Goal: Transaction & Acquisition: Purchase product/service

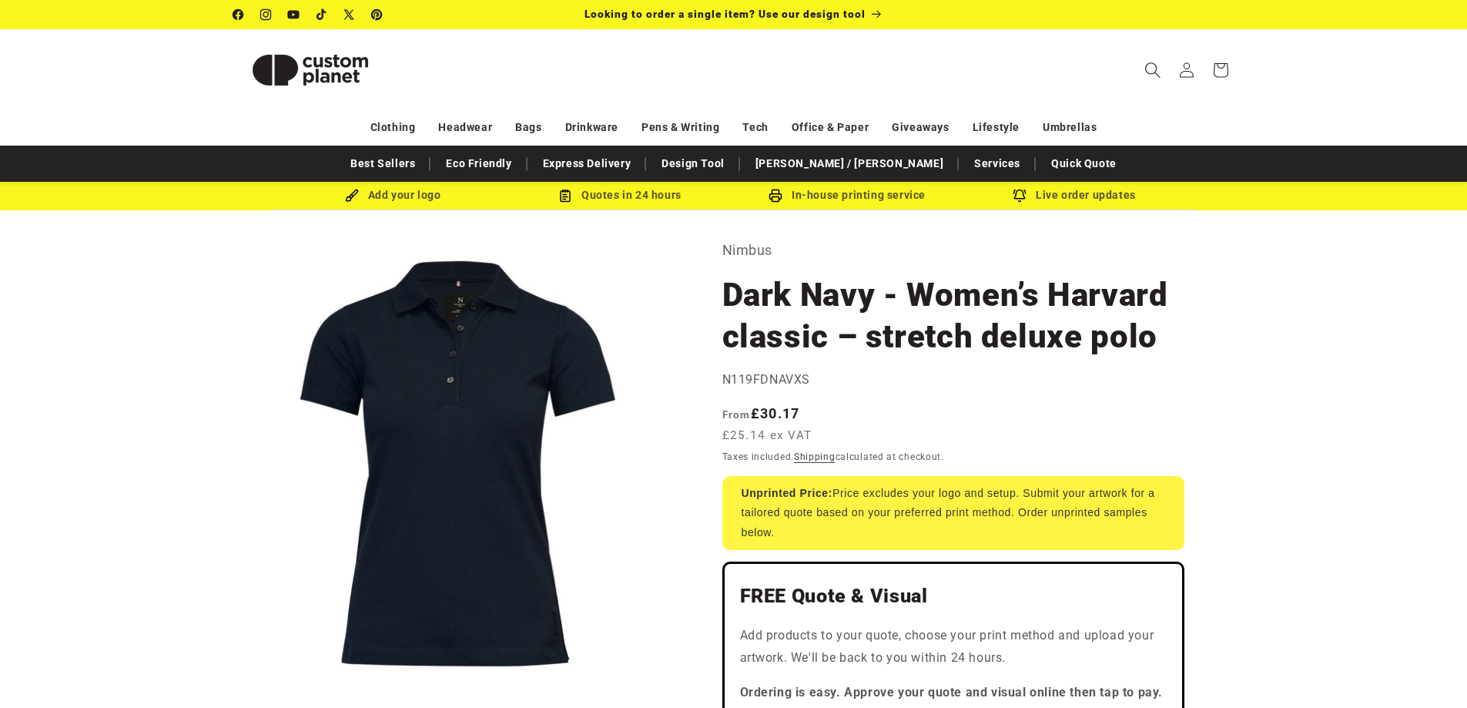
click at [1148, 68] on icon "Search" at bounding box center [1153, 70] width 16 height 16
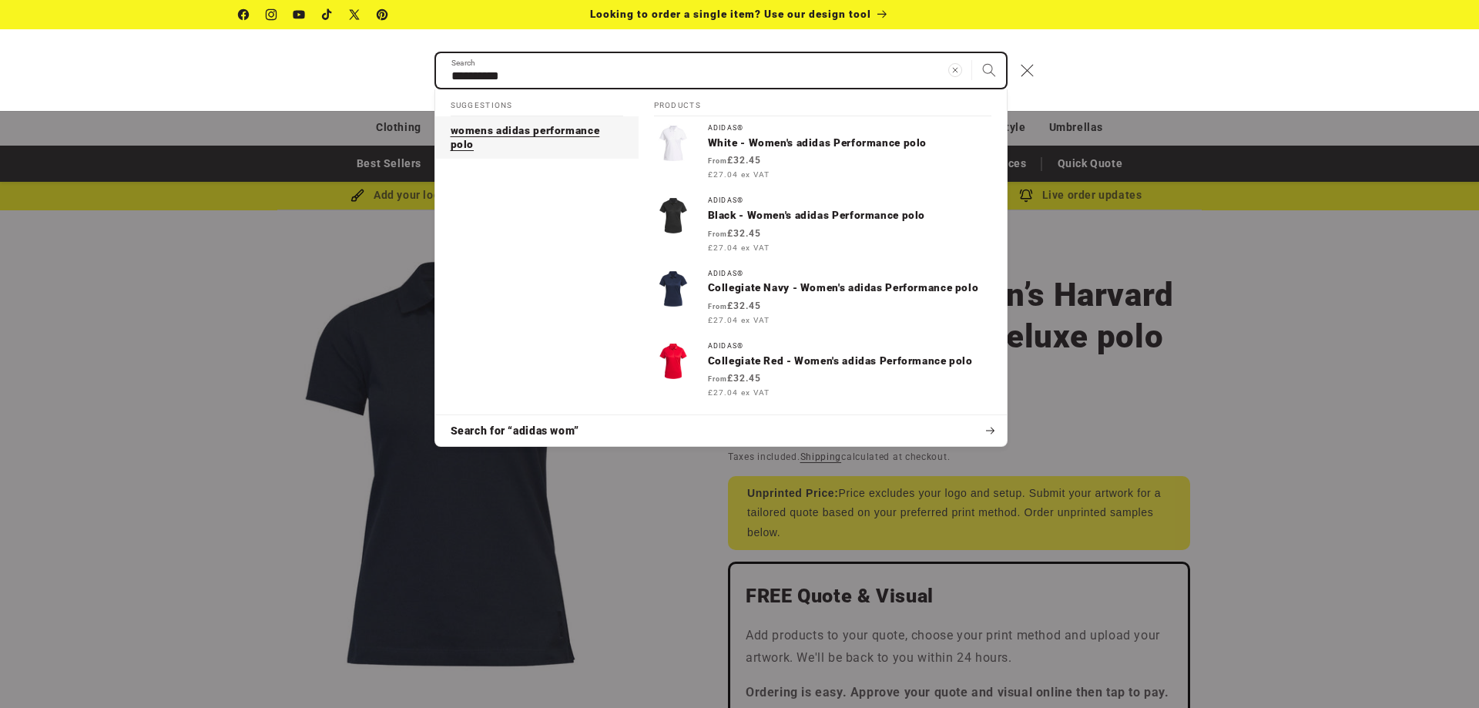
type input "**********"
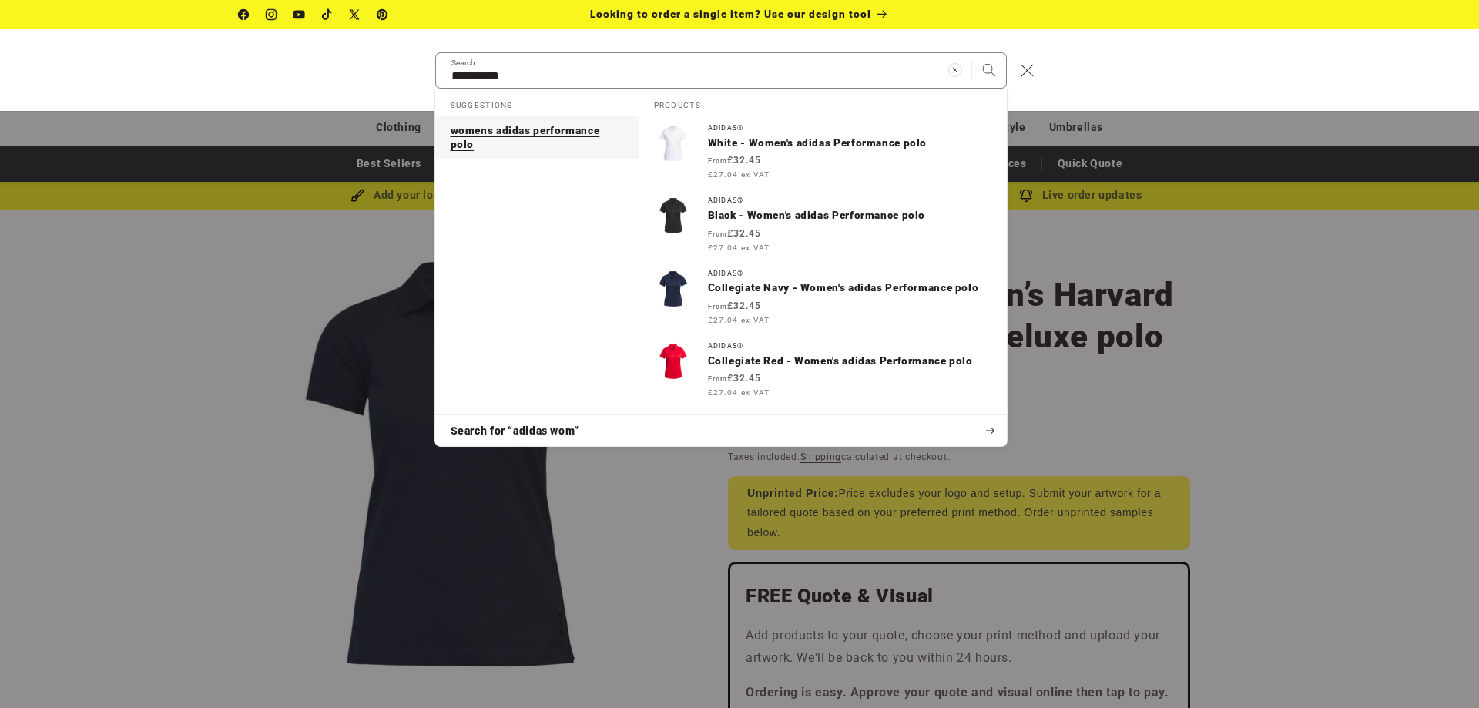
click at [496, 135] on span "womens adidas performance polo" at bounding box center [525, 137] width 149 height 26
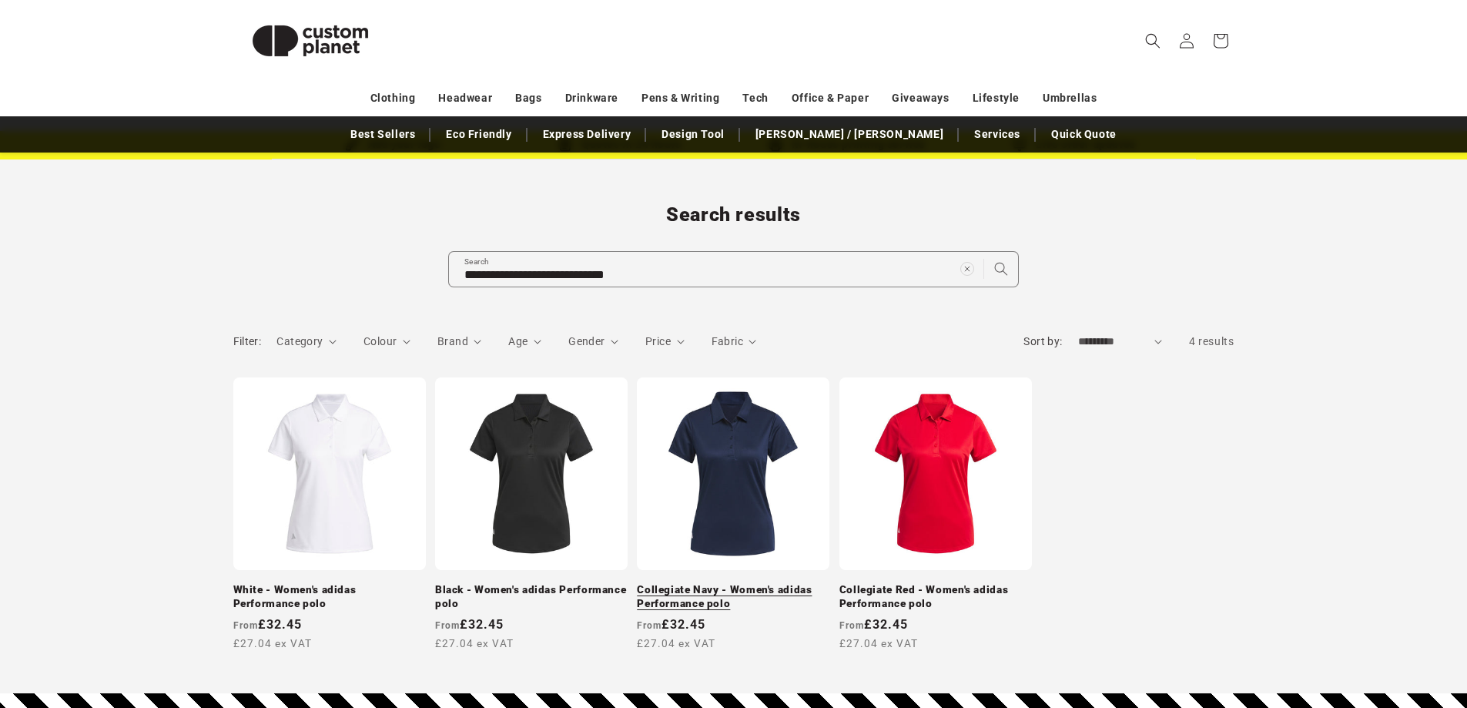
scroll to position [77, 0]
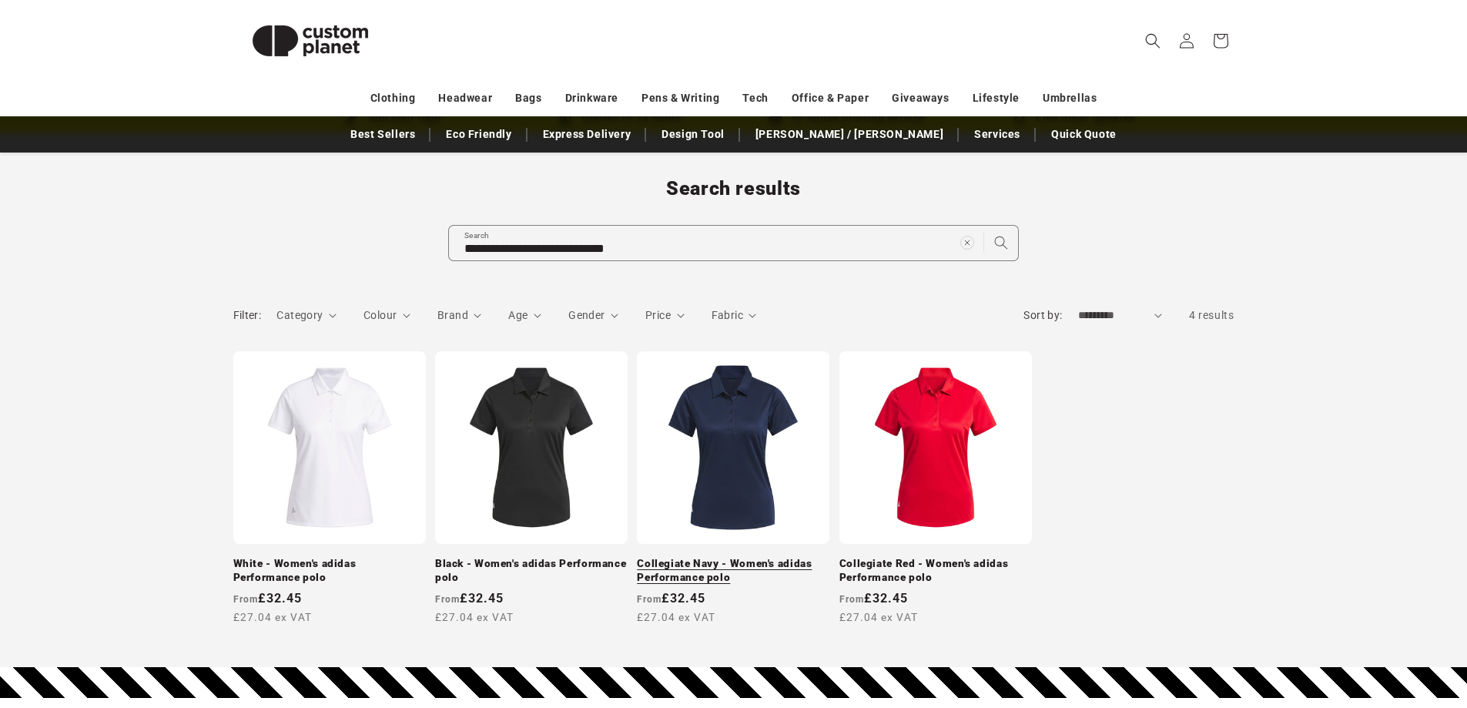
click at [739, 557] on link "Collegiate Navy - Women's adidas Performance polo" at bounding box center [733, 570] width 193 height 27
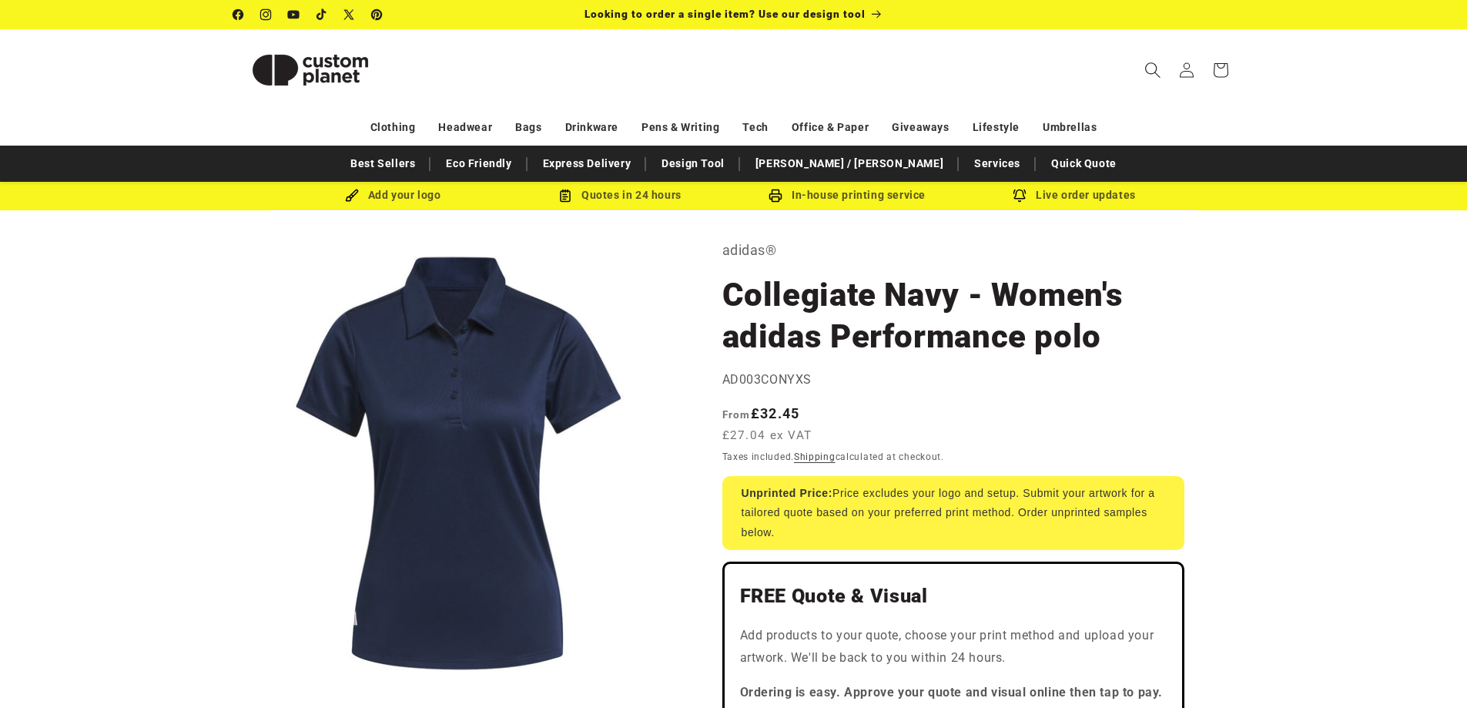
click at [1155, 62] on icon "Search" at bounding box center [1153, 70] width 16 height 16
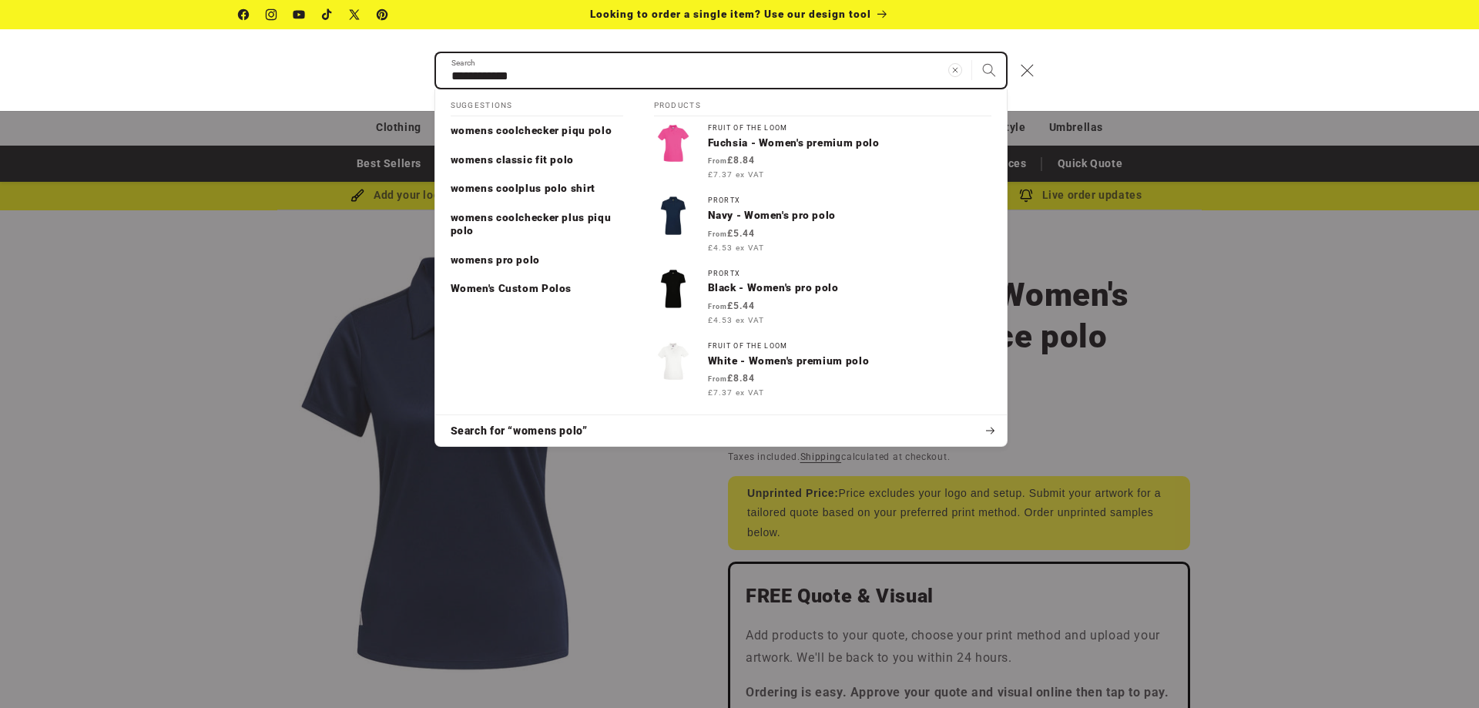
type input "**********"
click at [972, 53] on button "Search" at bounding box center [989, 70] width 34 height 34
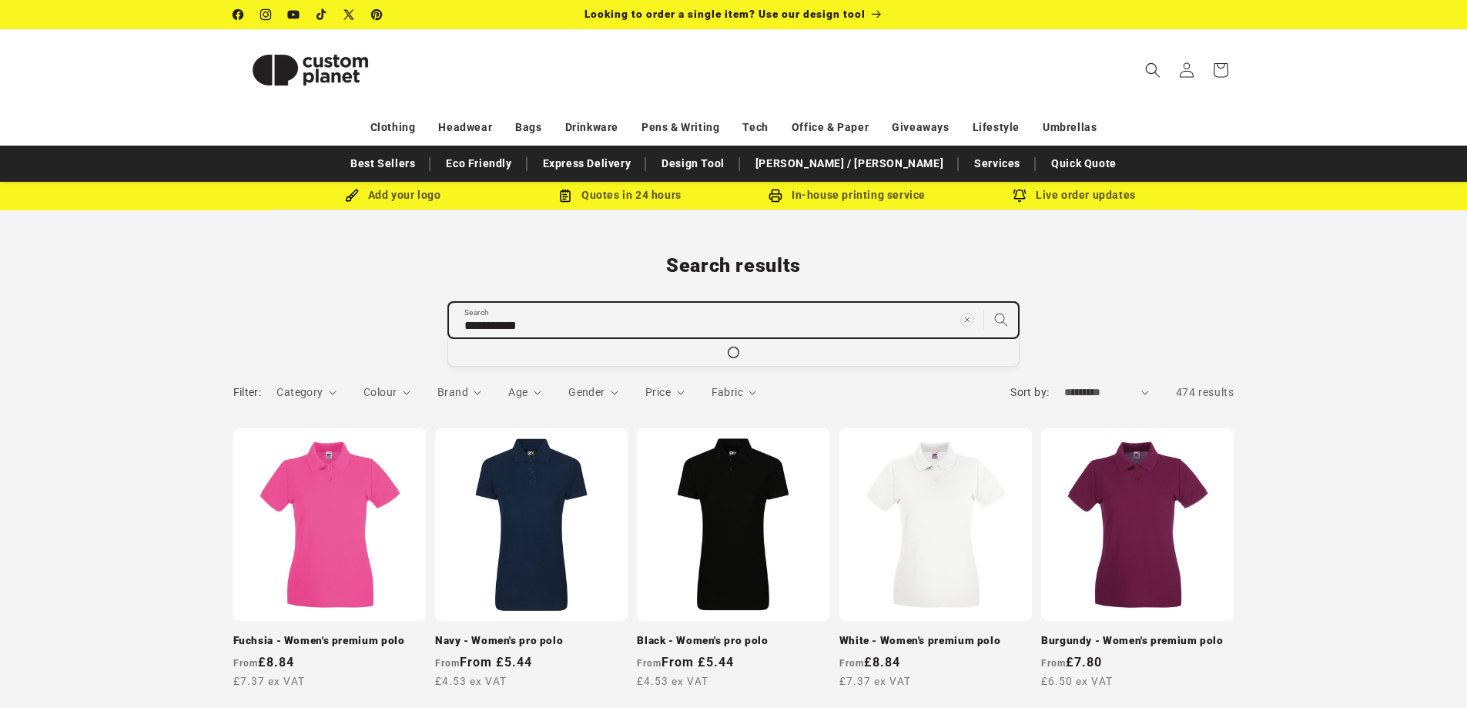
click at [594, 330] on input "**********" at bounding box center [733, 320] width 569 height 35
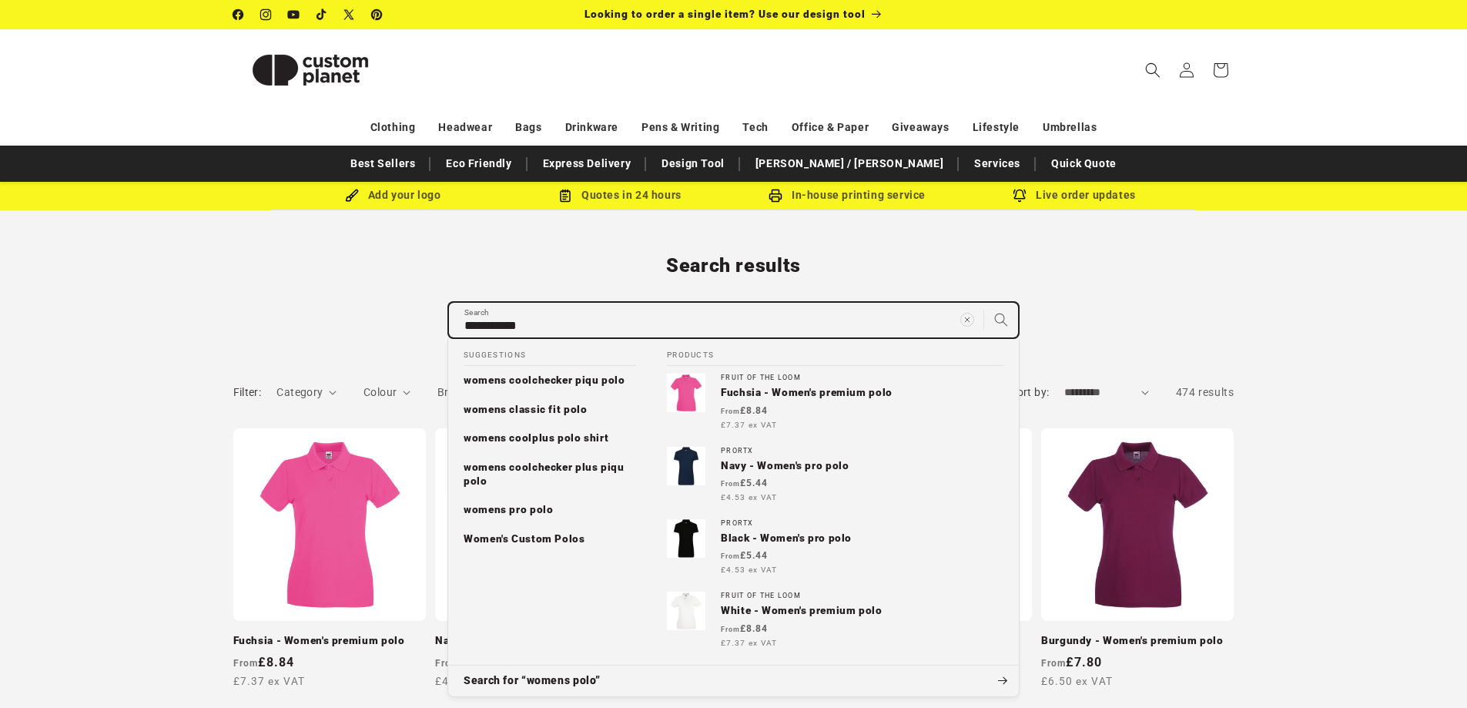
type input "**********"
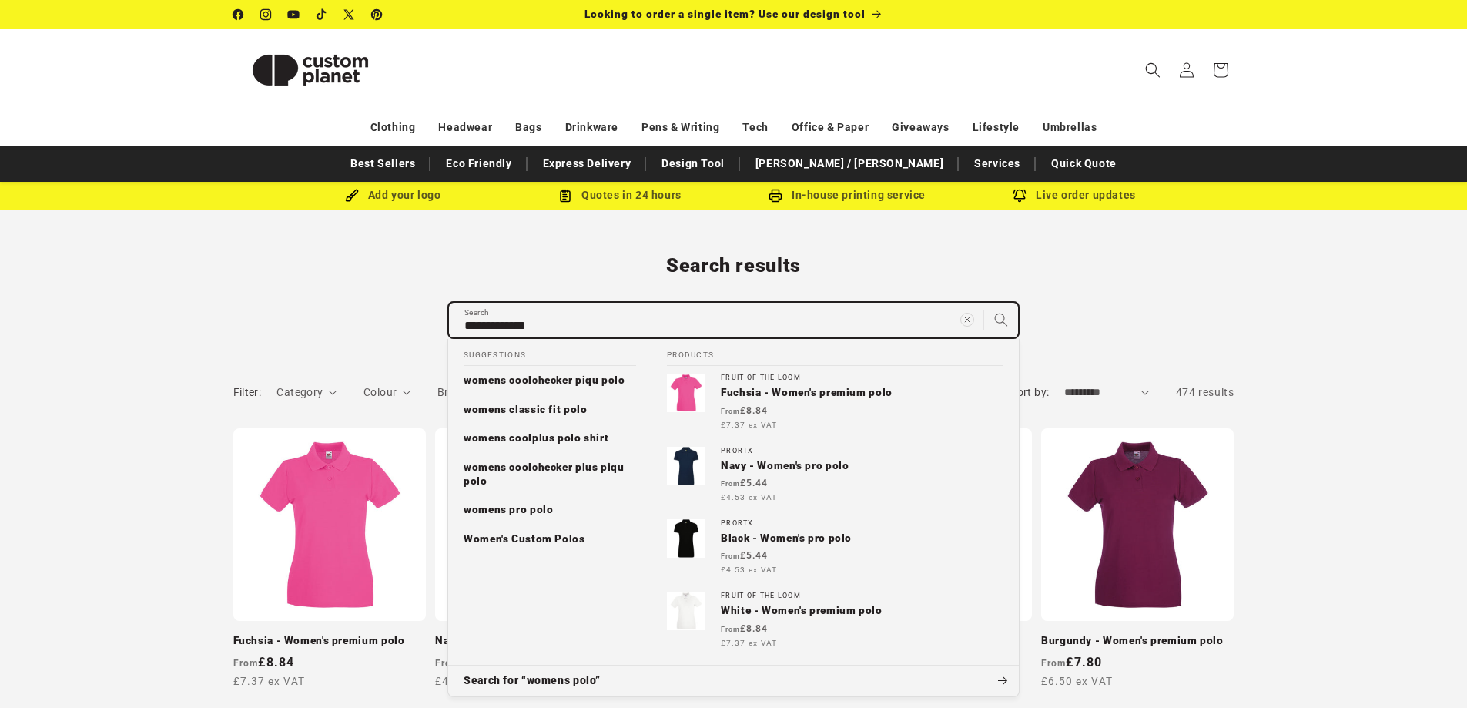
type input "**********"
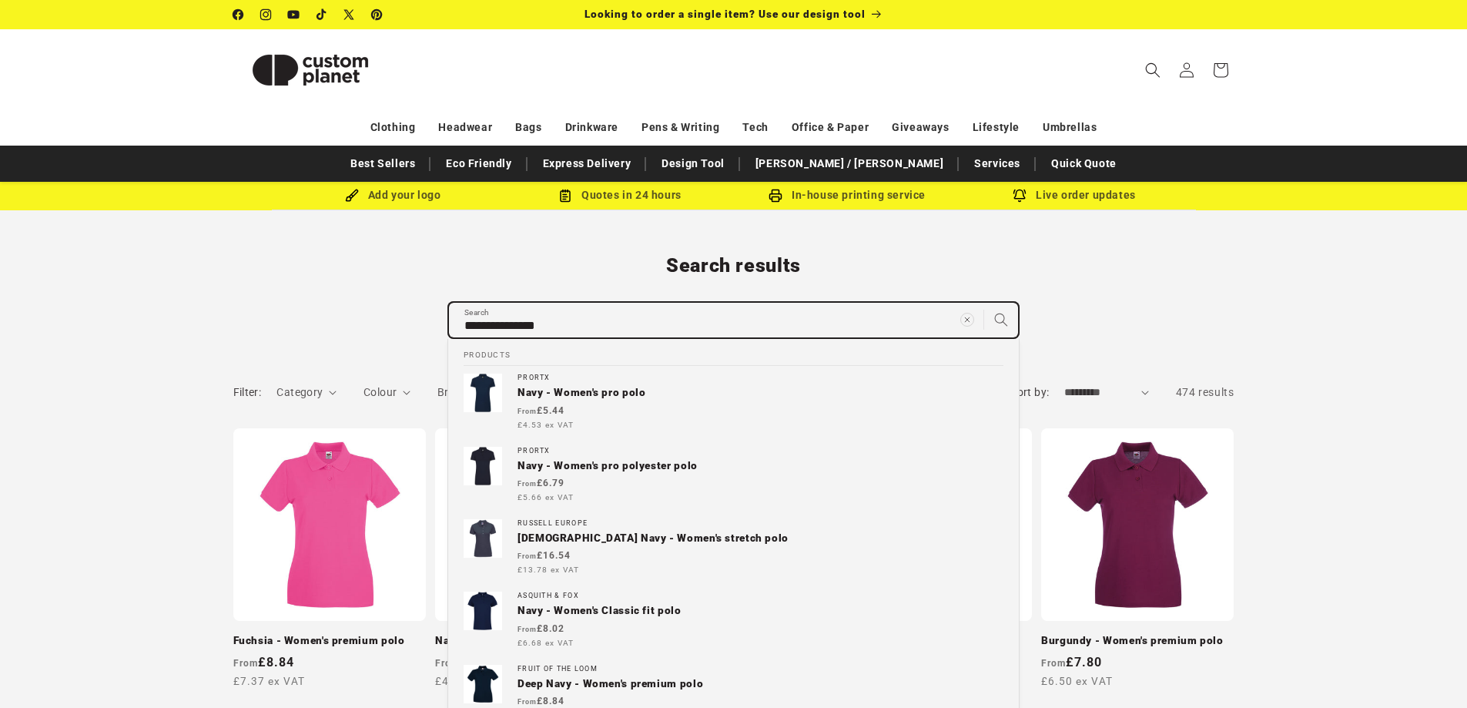
type input "**********"
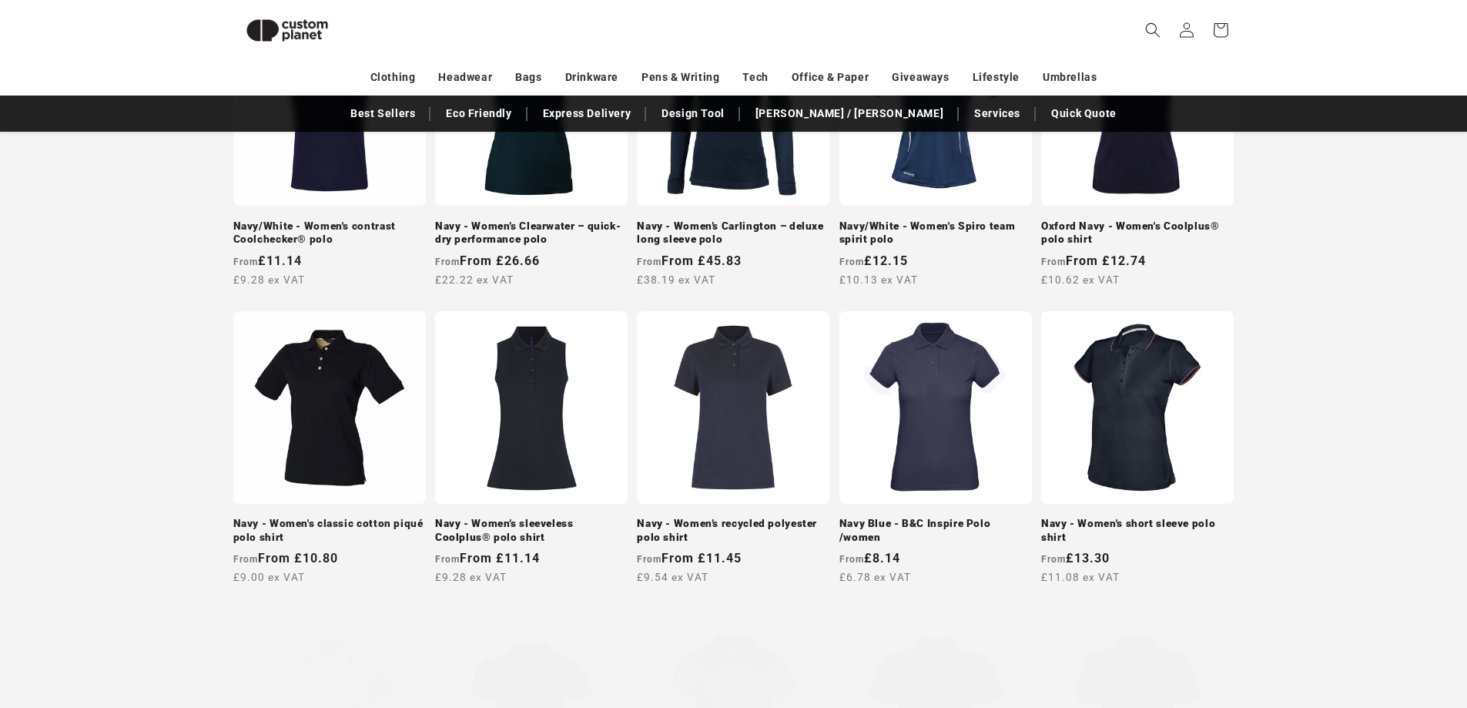
scroll to position [750, 0]
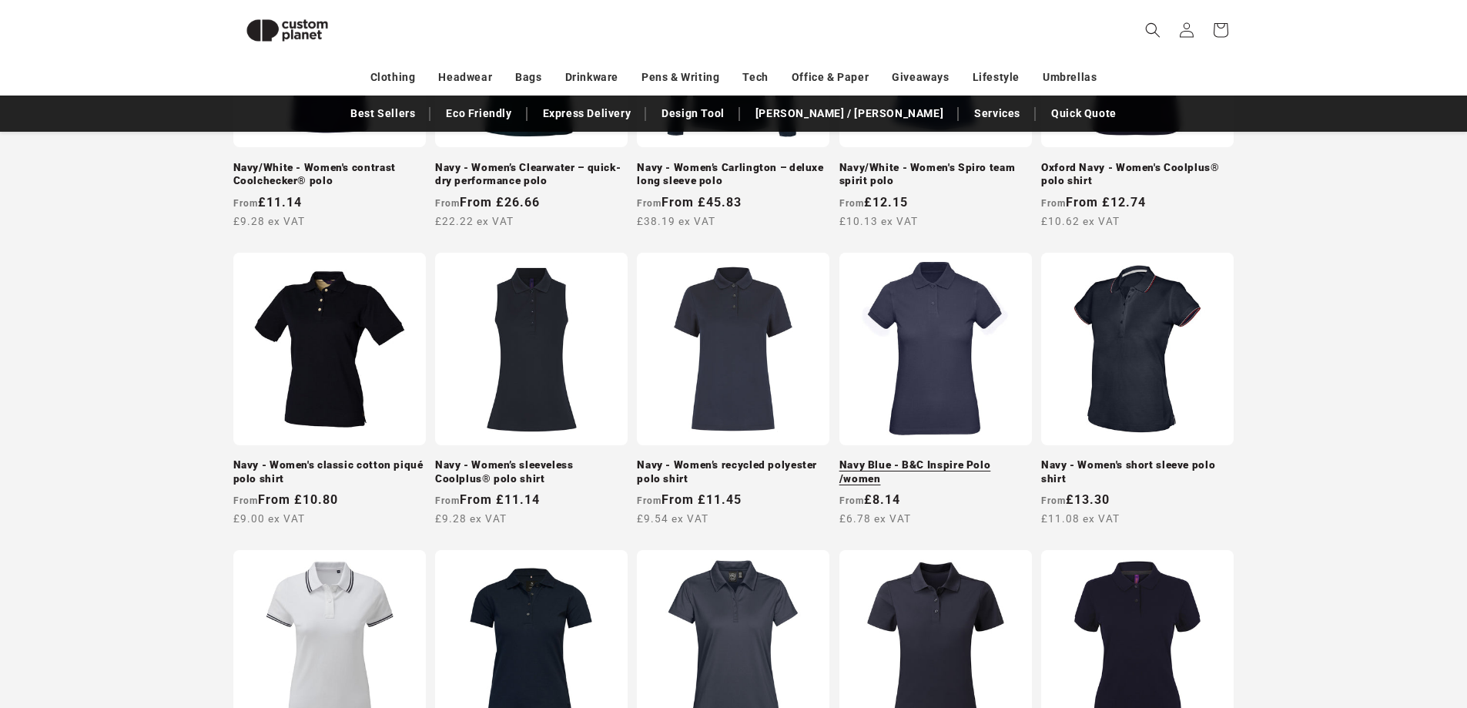
click at [913, 458] on link "Navy Blue - B&C Inspire Polo /women" at bounding box center [936, 471] width 193 height 27
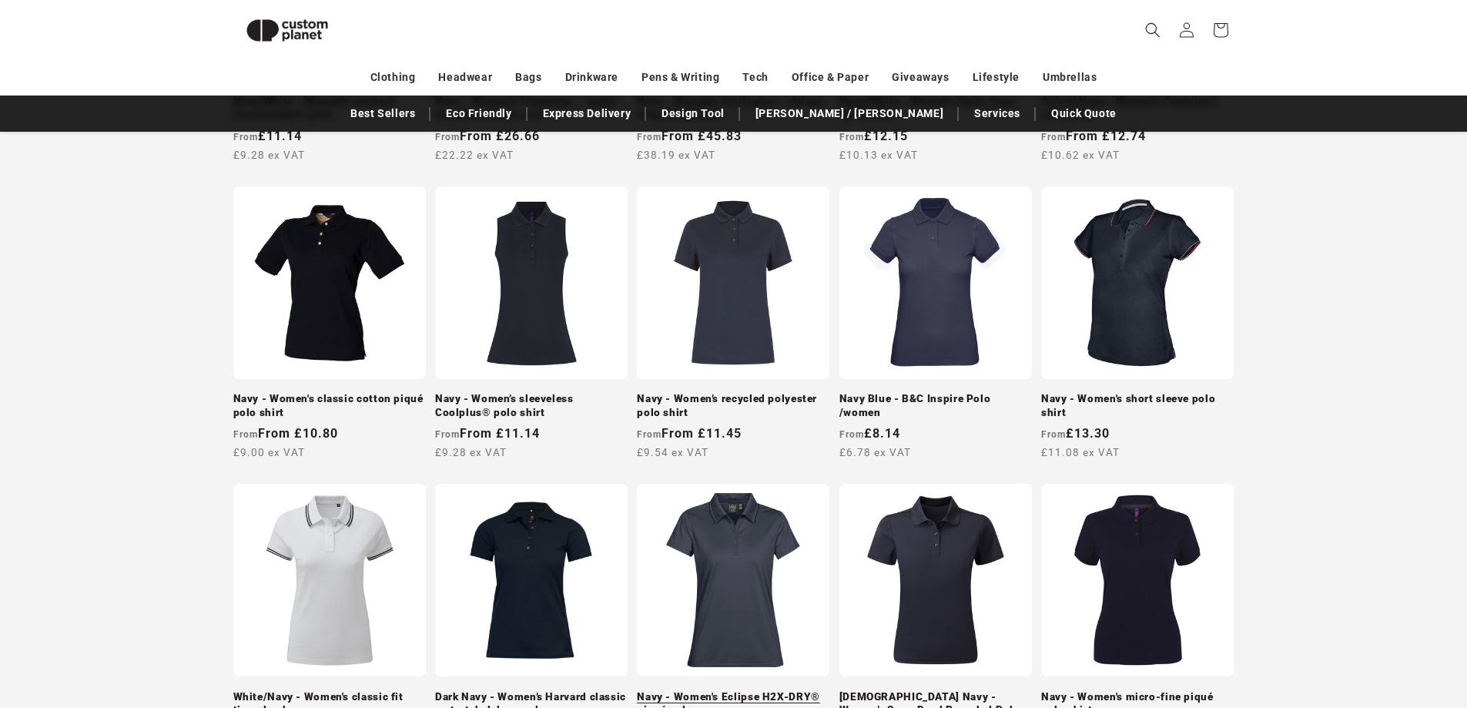
scroll to position [1058, 0]
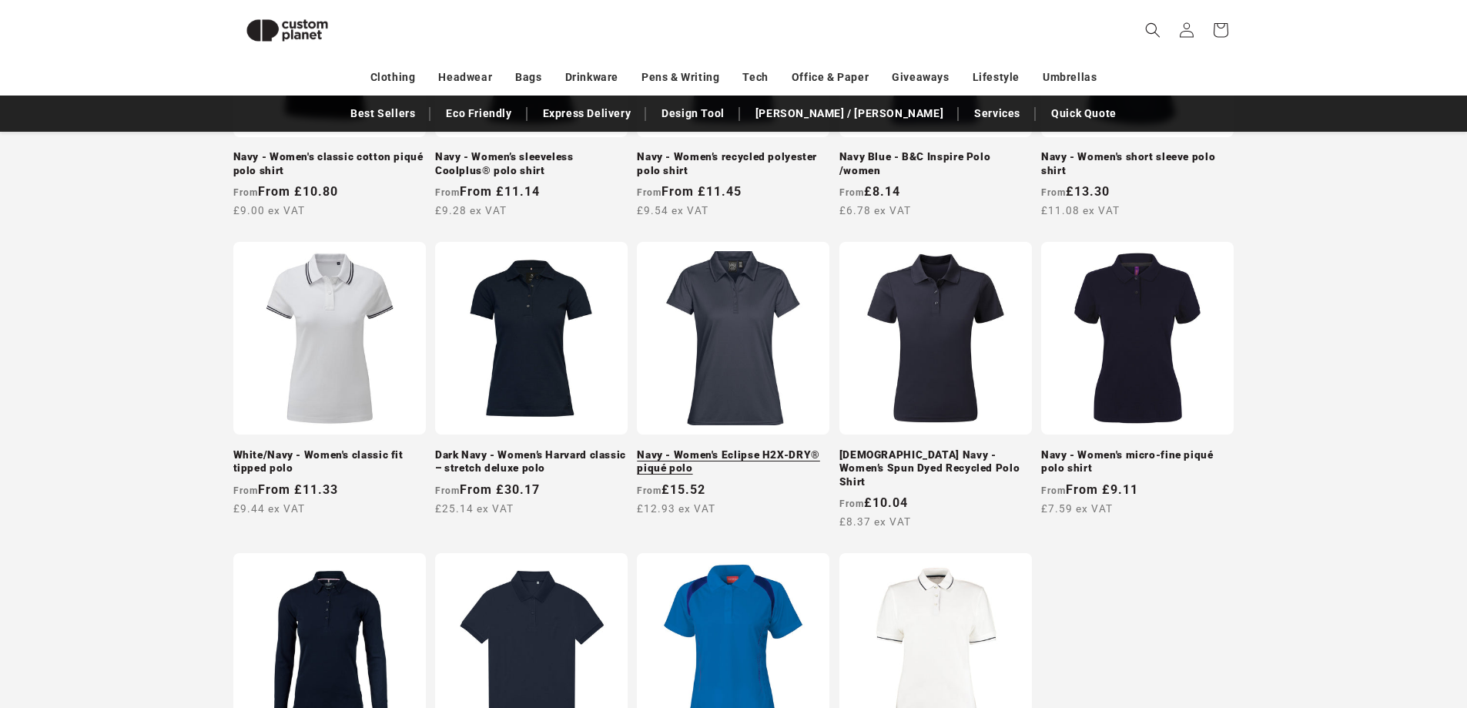
click at [776, 448] on link "Navy - Women's Eclipse H2X-DRY® piqué polo" at bounding box center [733, 461] width 193 height 27
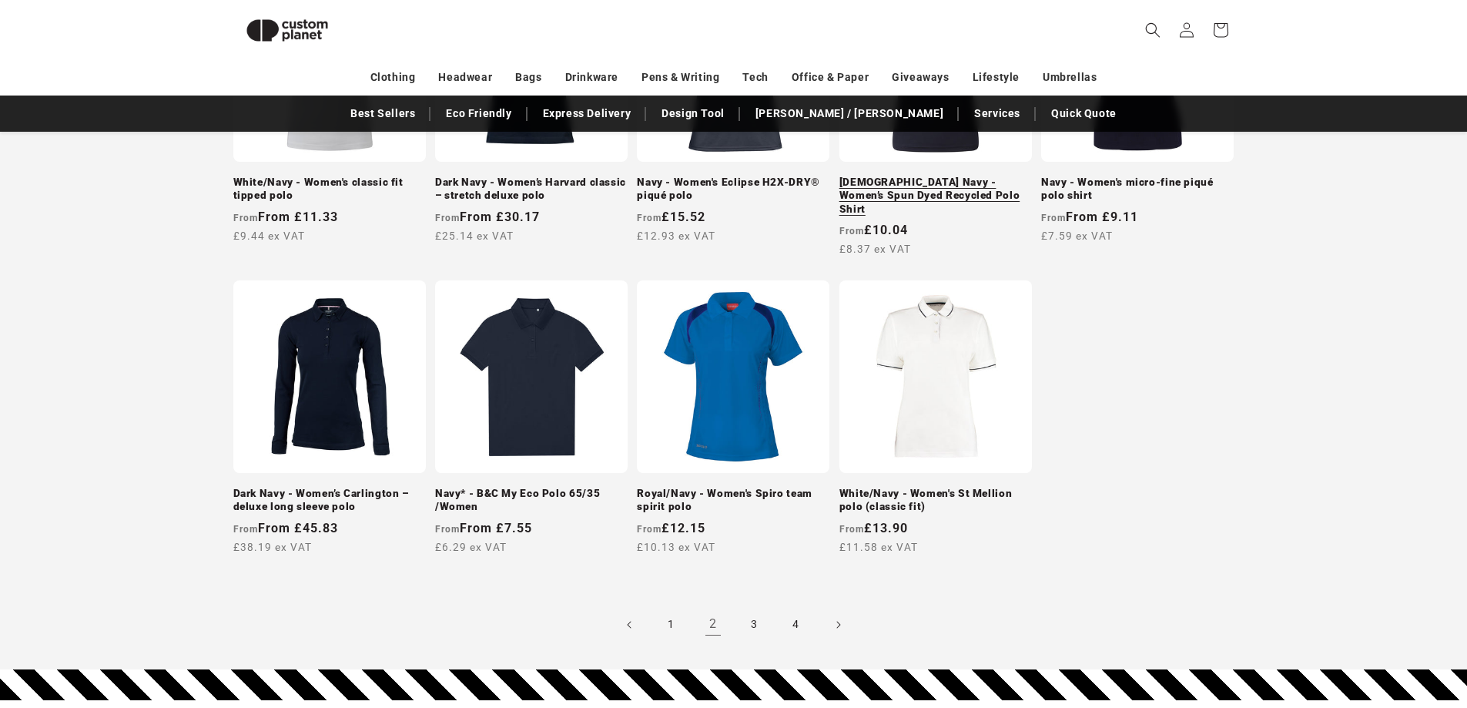
scroll to position [1367, 0]
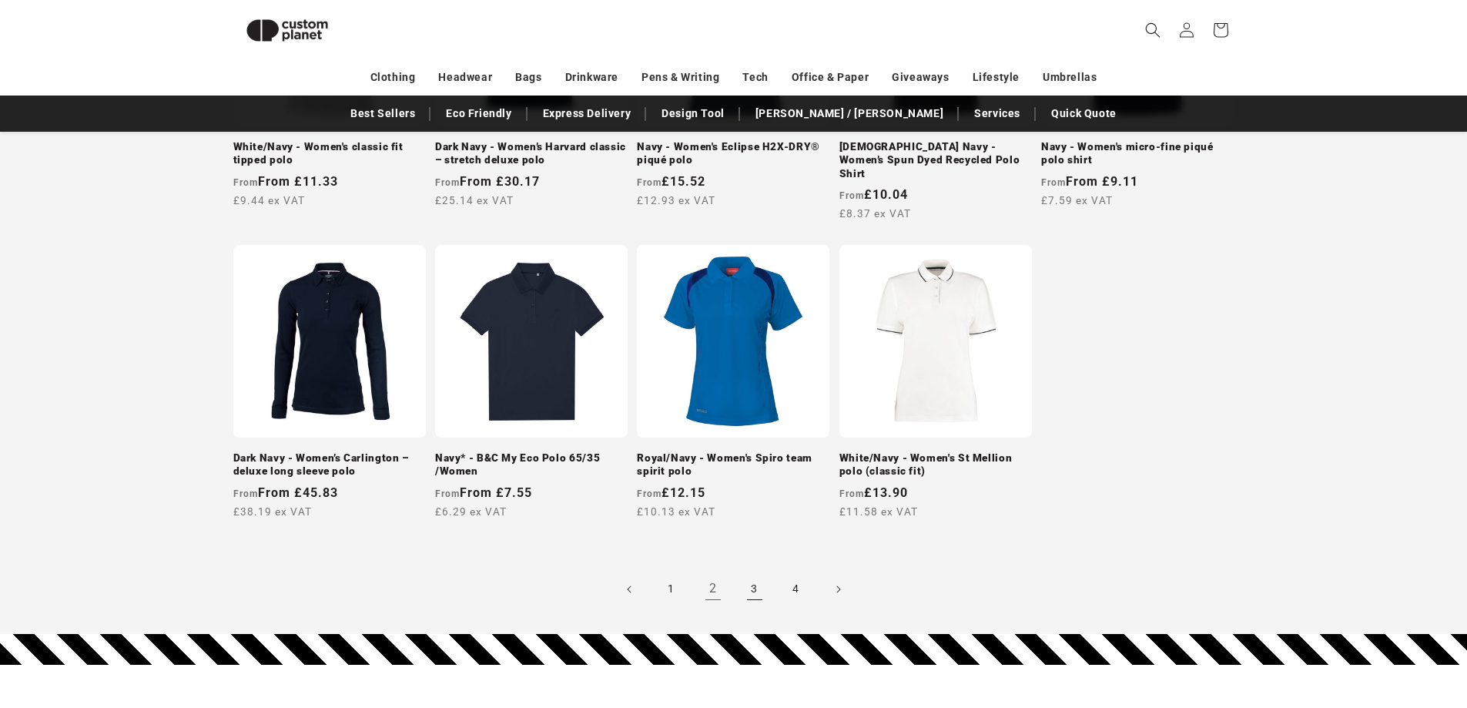
click at [751, 579] on link "3" at bounding box center [755, 589] width 34 height 34
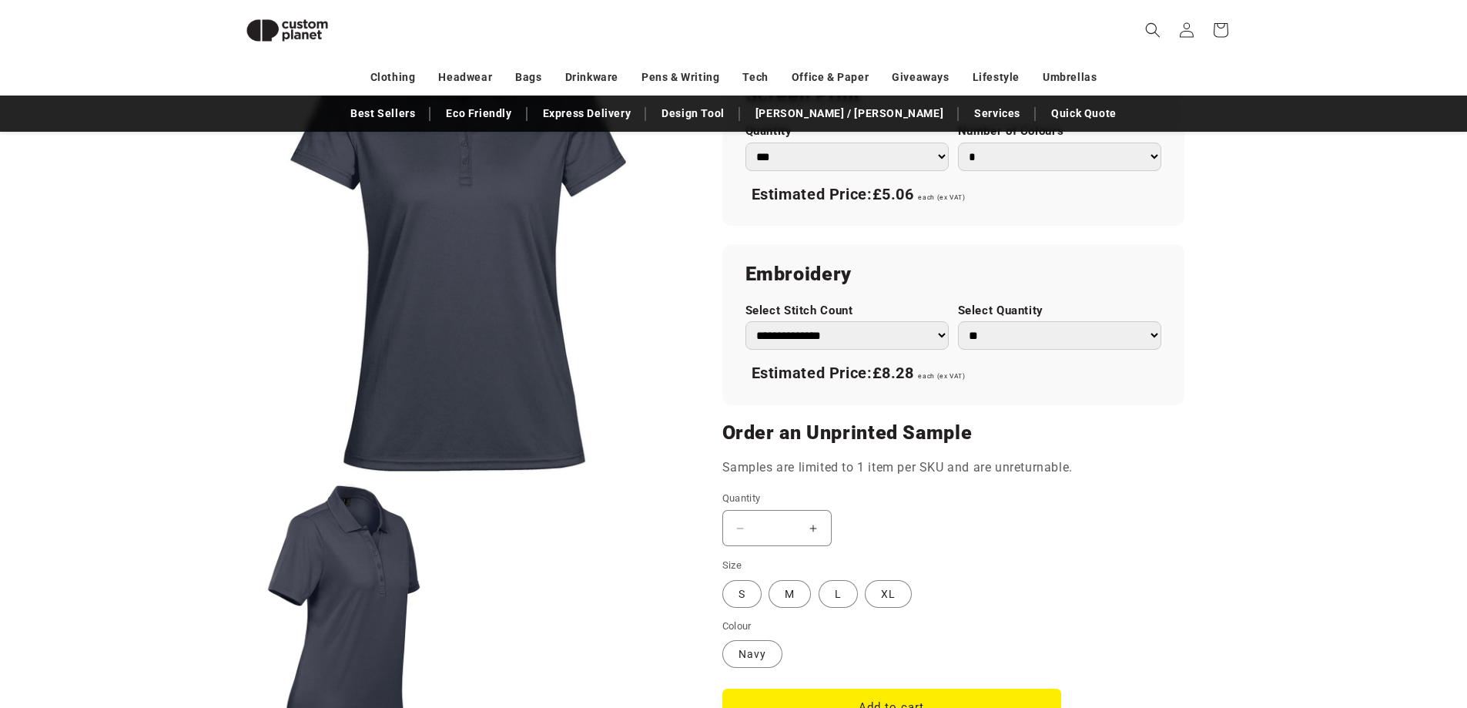
scroll to position [981, 0]
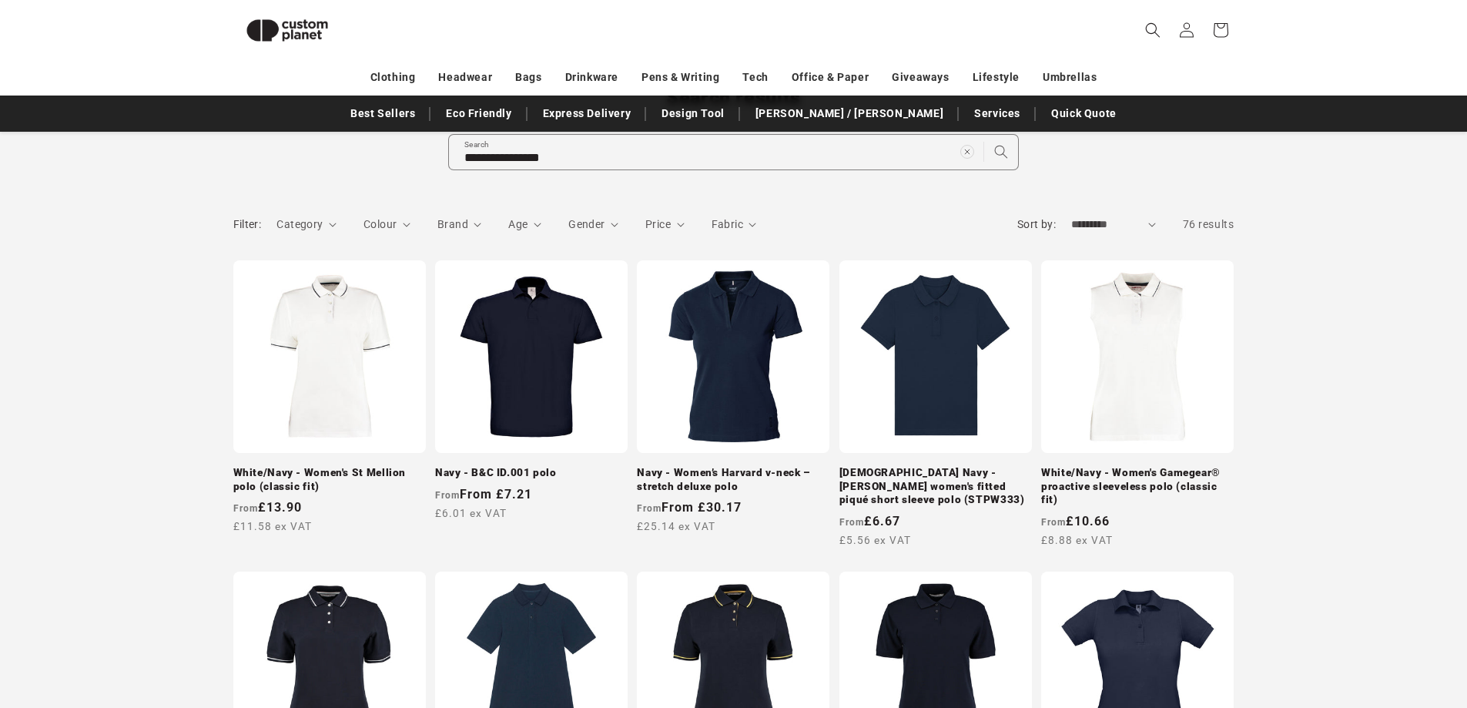
scroll to position [132, 0]
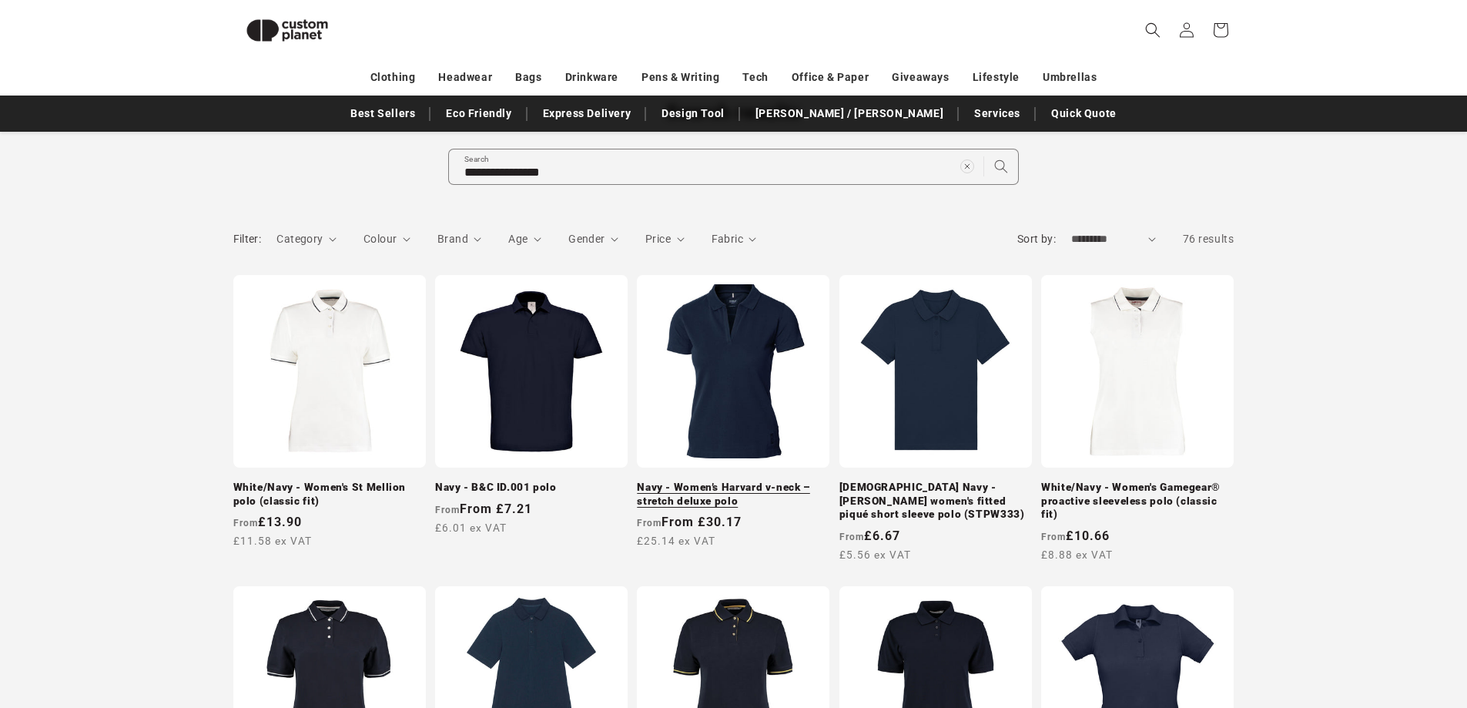
click at [733, 481] on link "Navy - Women’s Harvard v-neck – stretch deluxe polo" at bounding box center [733, 494] width 193 height 27
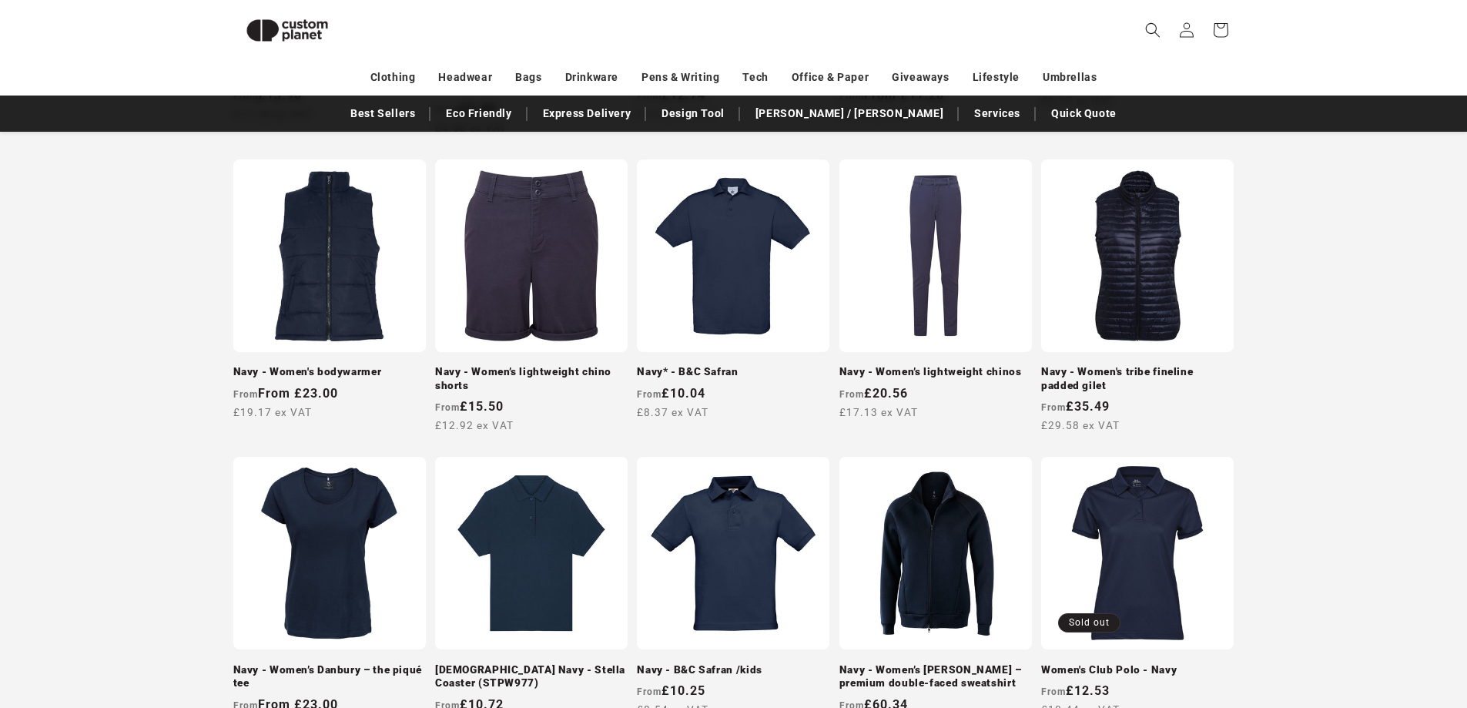
scroll to position [903, 0]
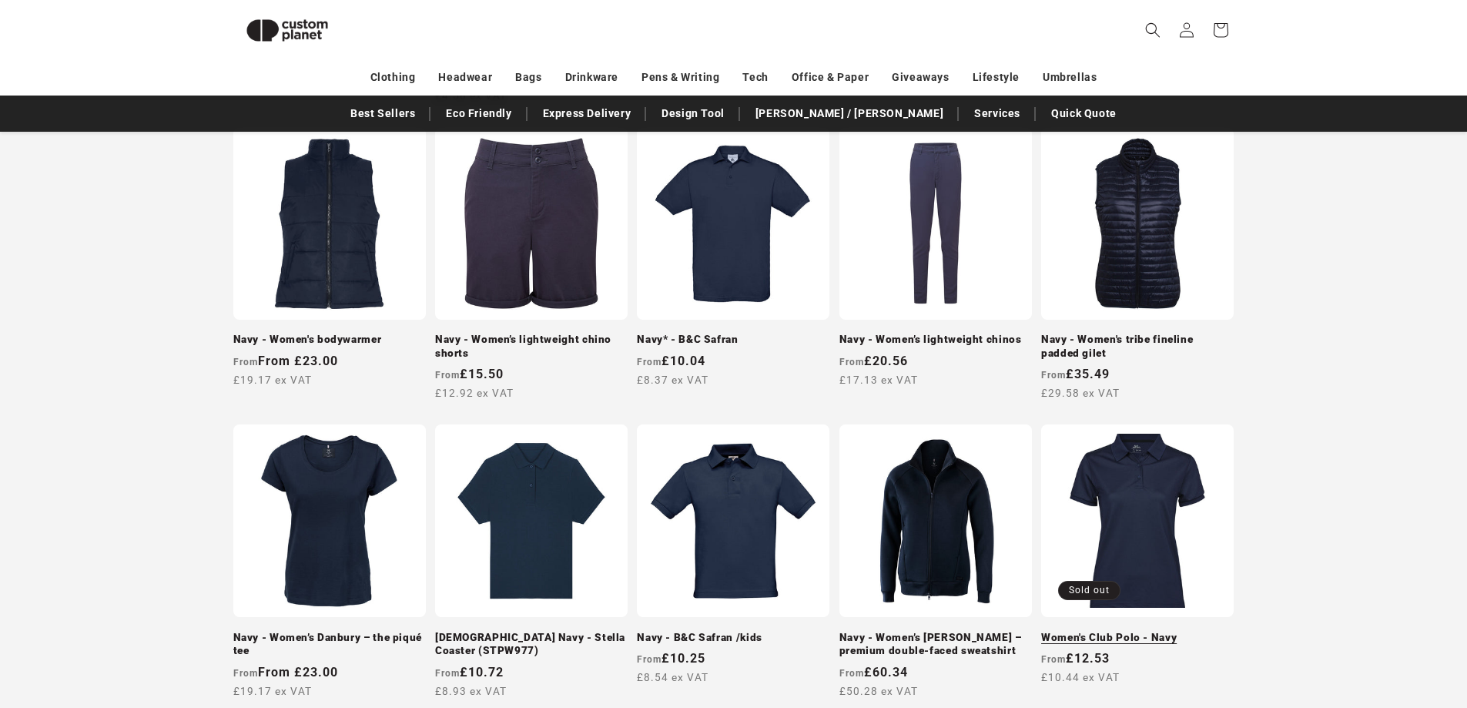
click at [1159, 631] on link "Women's Club Polo - Navy" at bounding box center [1137, 638] width 193 height 14
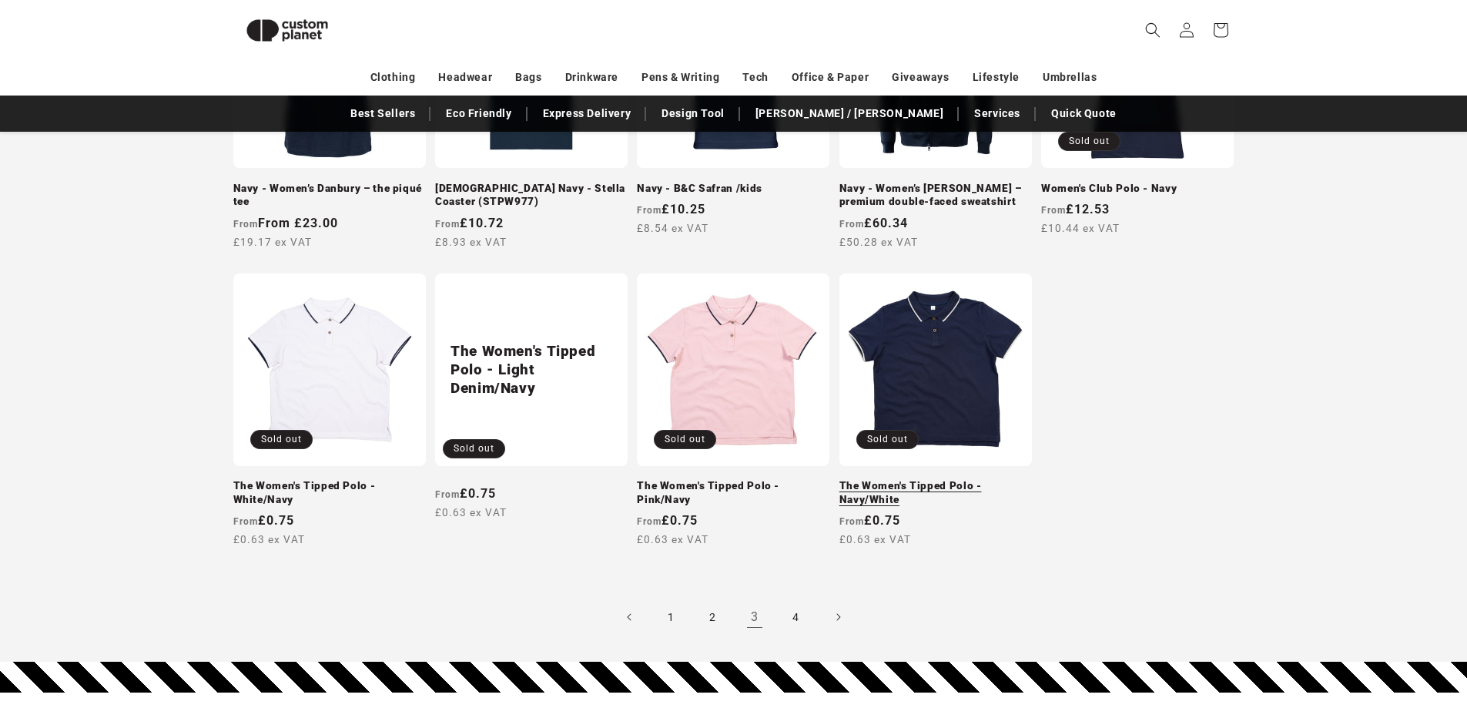
scroll to position [1365, 0]
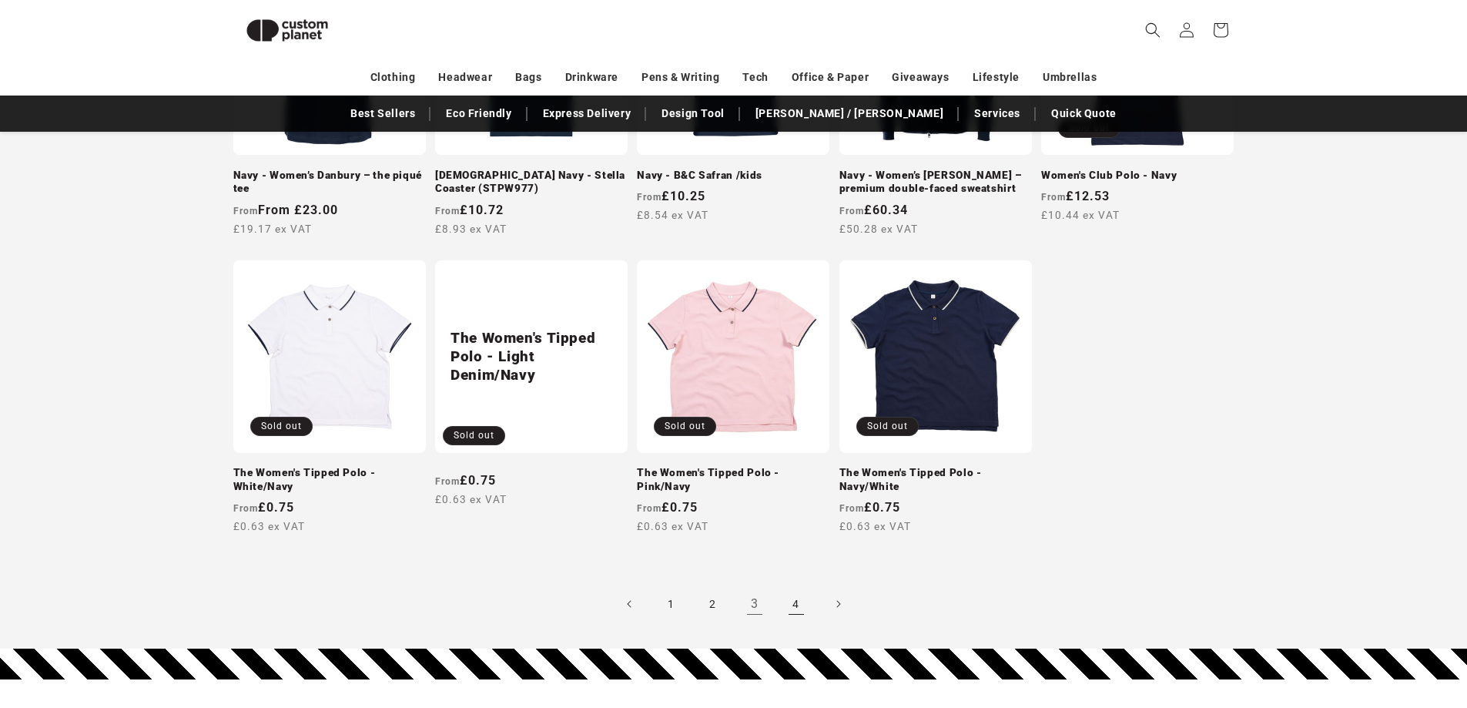
click at [793, 587] on link "4" at bounding box center [797, 604] width 34 height 34
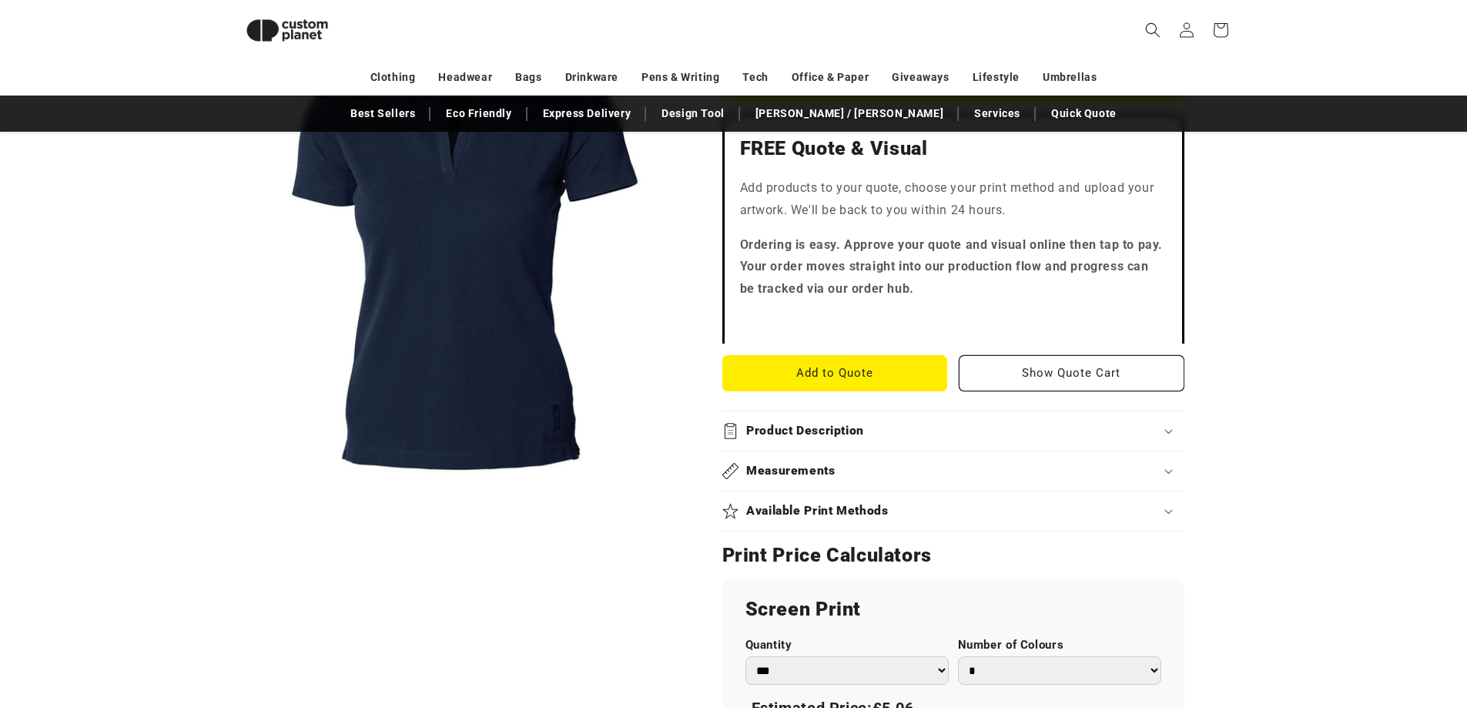
scroll to position [364, 0]
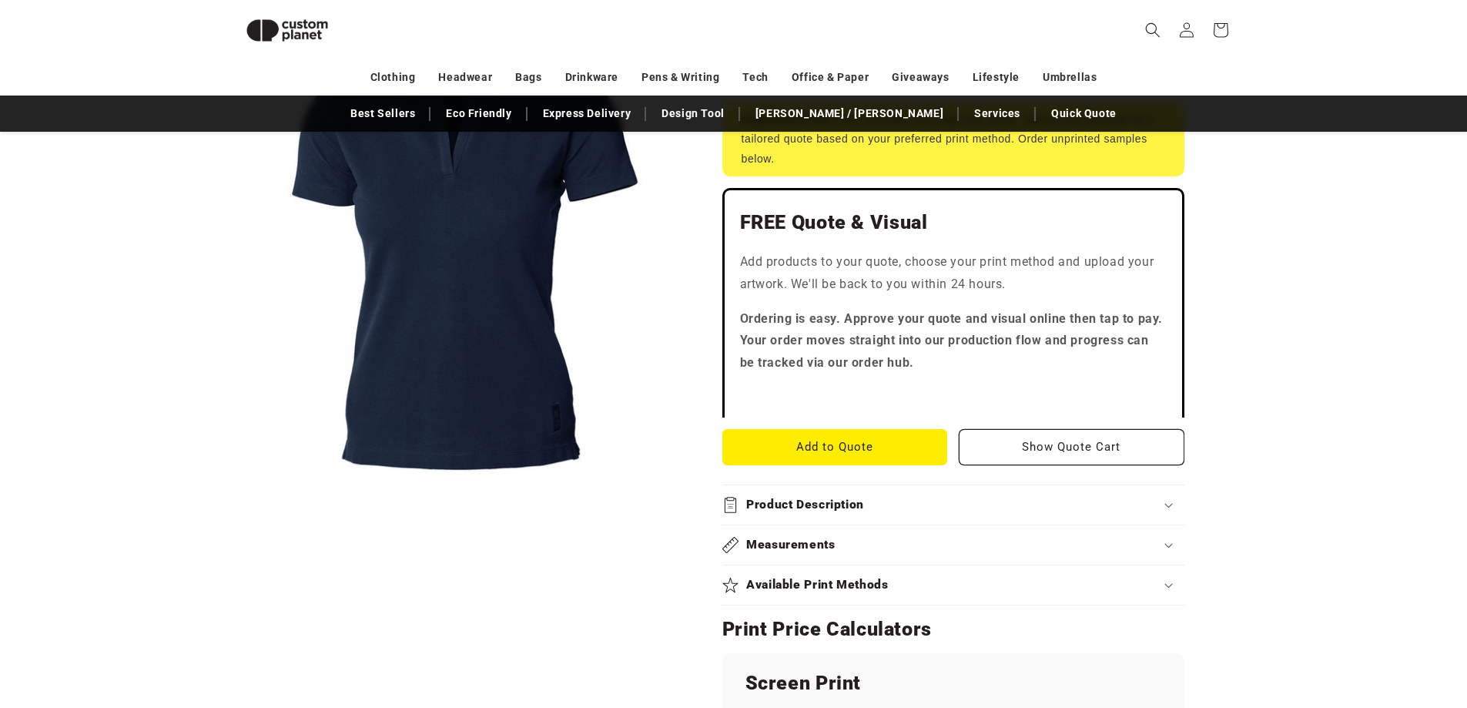
click at [233, 474] on button "Open media 1 in modal" at bounding box center [233, 474] width 0 height 0
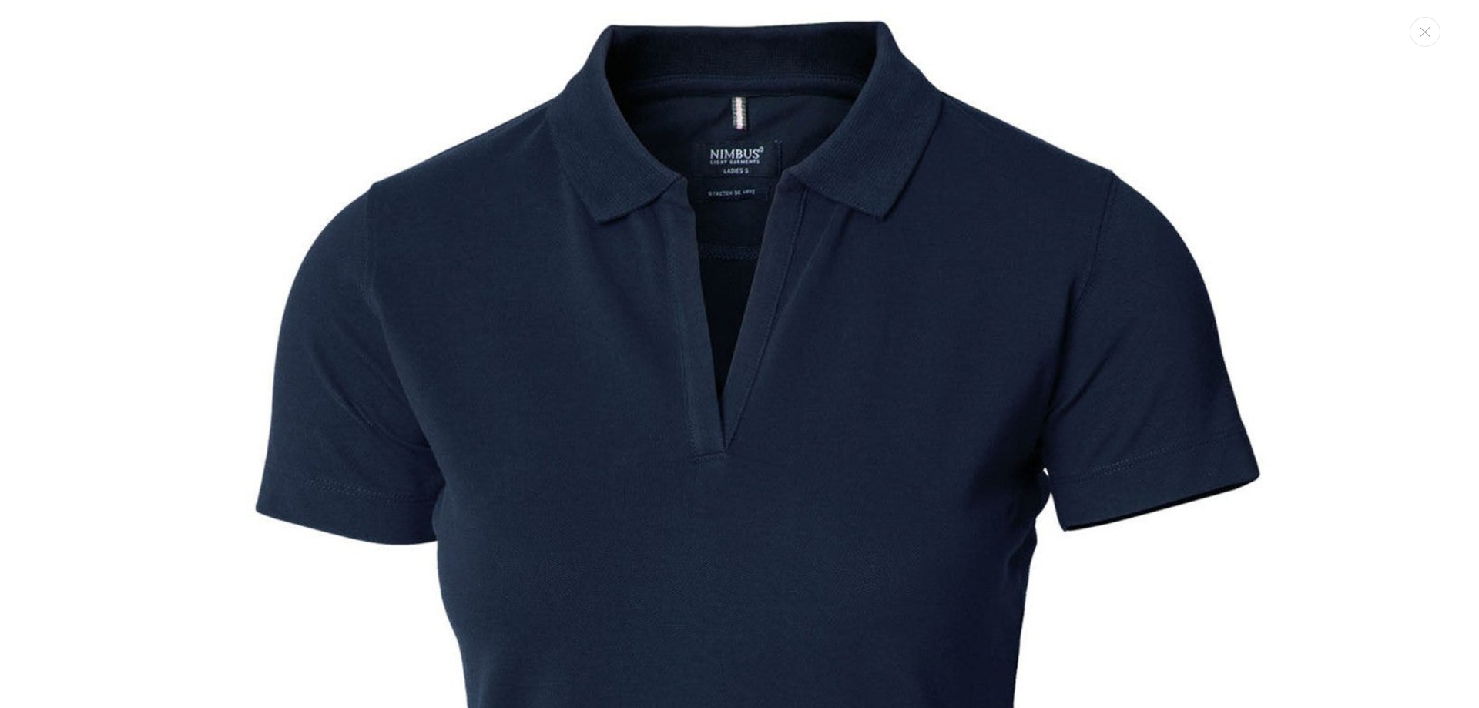
scroll to position [0, 0]
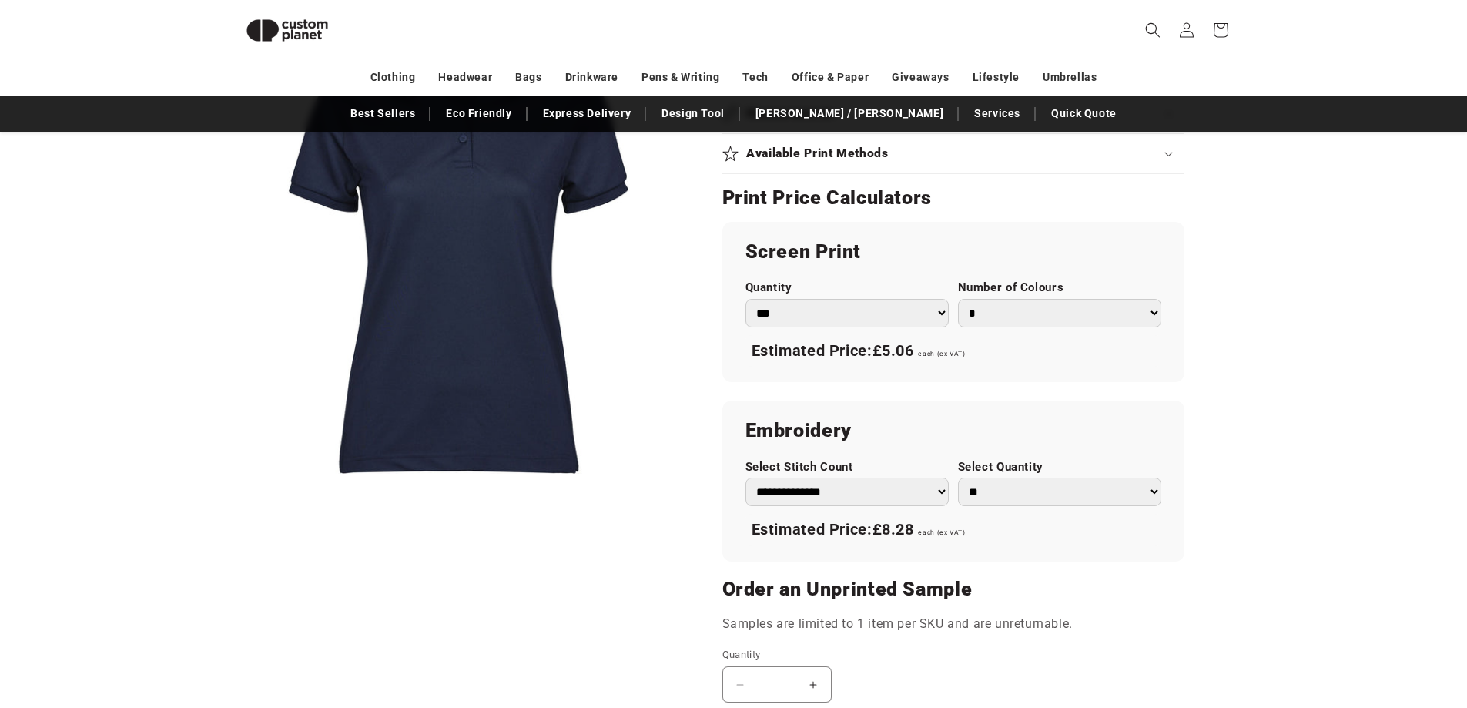
scroll to position [1058, 0]
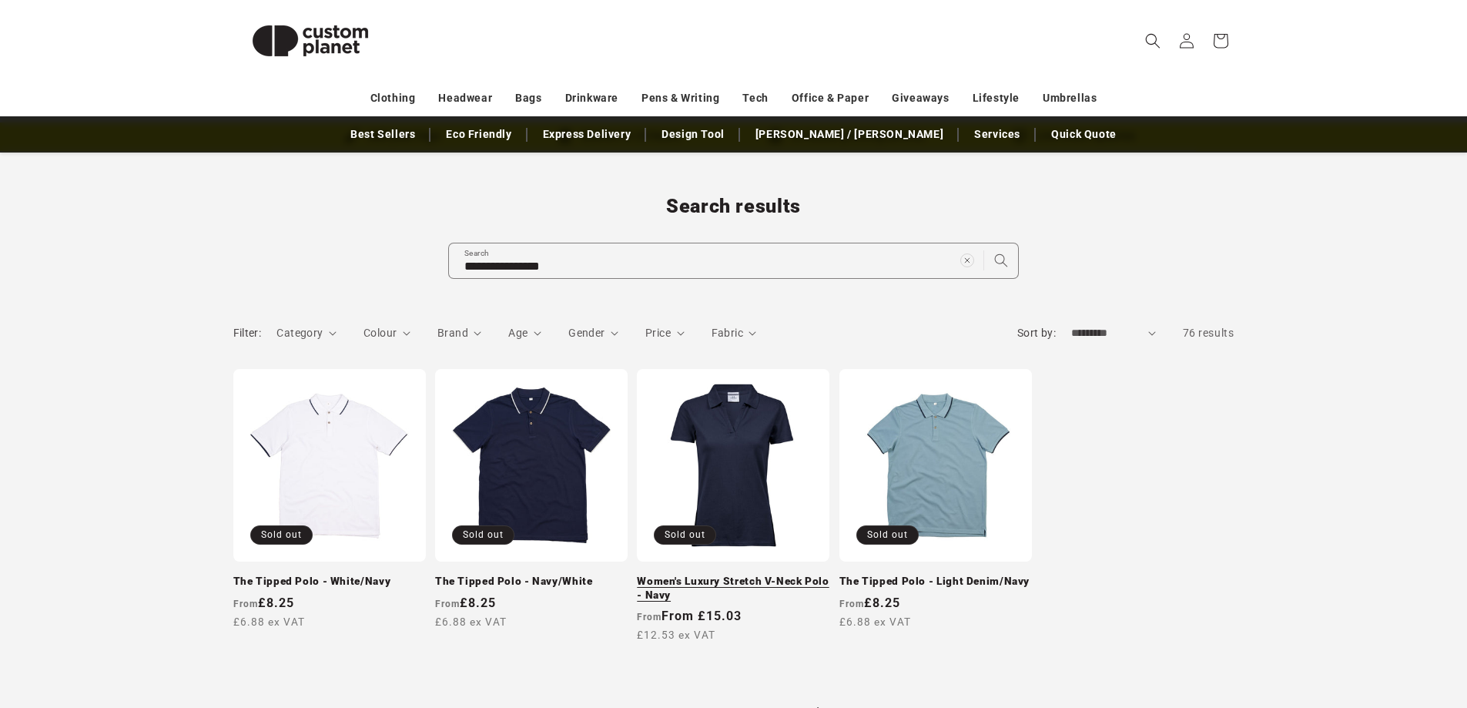
scroll to position [154, 0]
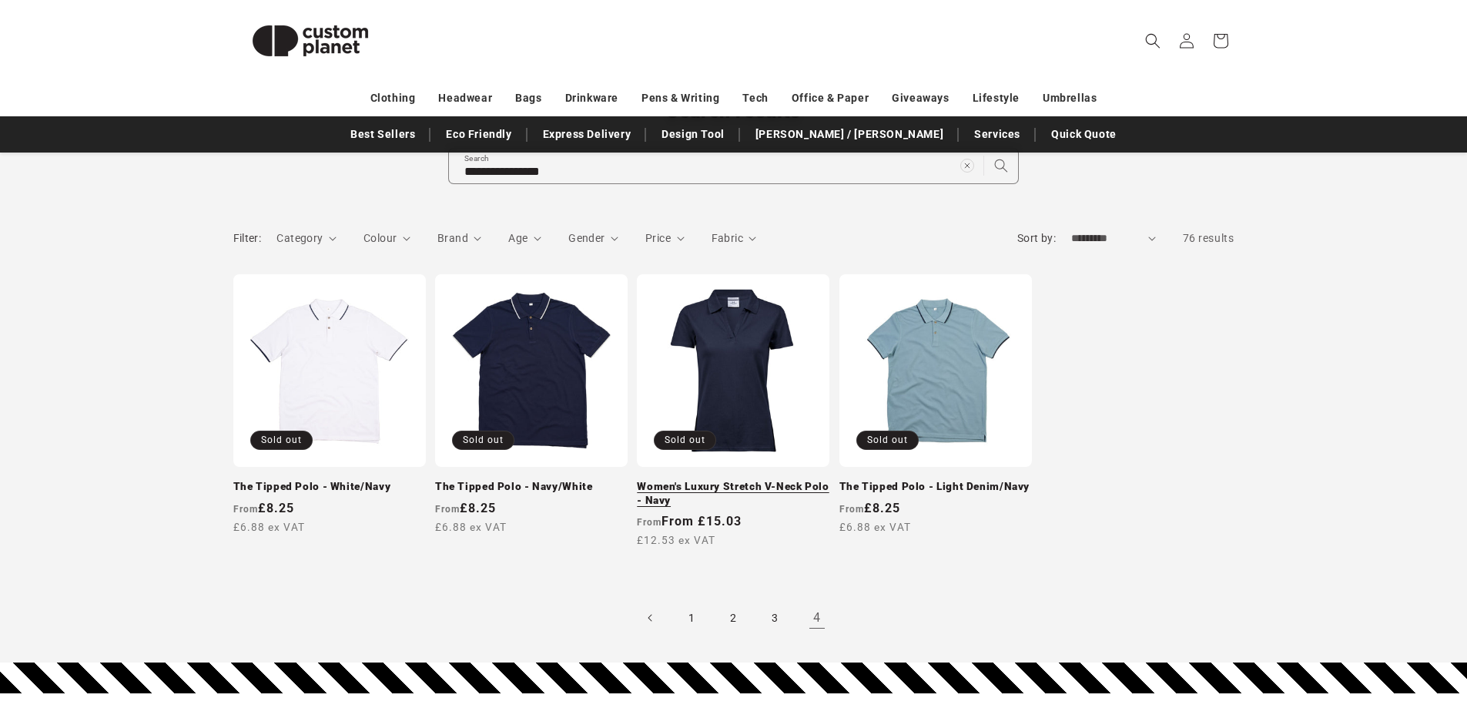
click at [733, 480] on link "Women's Luxury Stretch V-Neck Polo - Navy" at bounding box center [733, 493] width 193 height 27
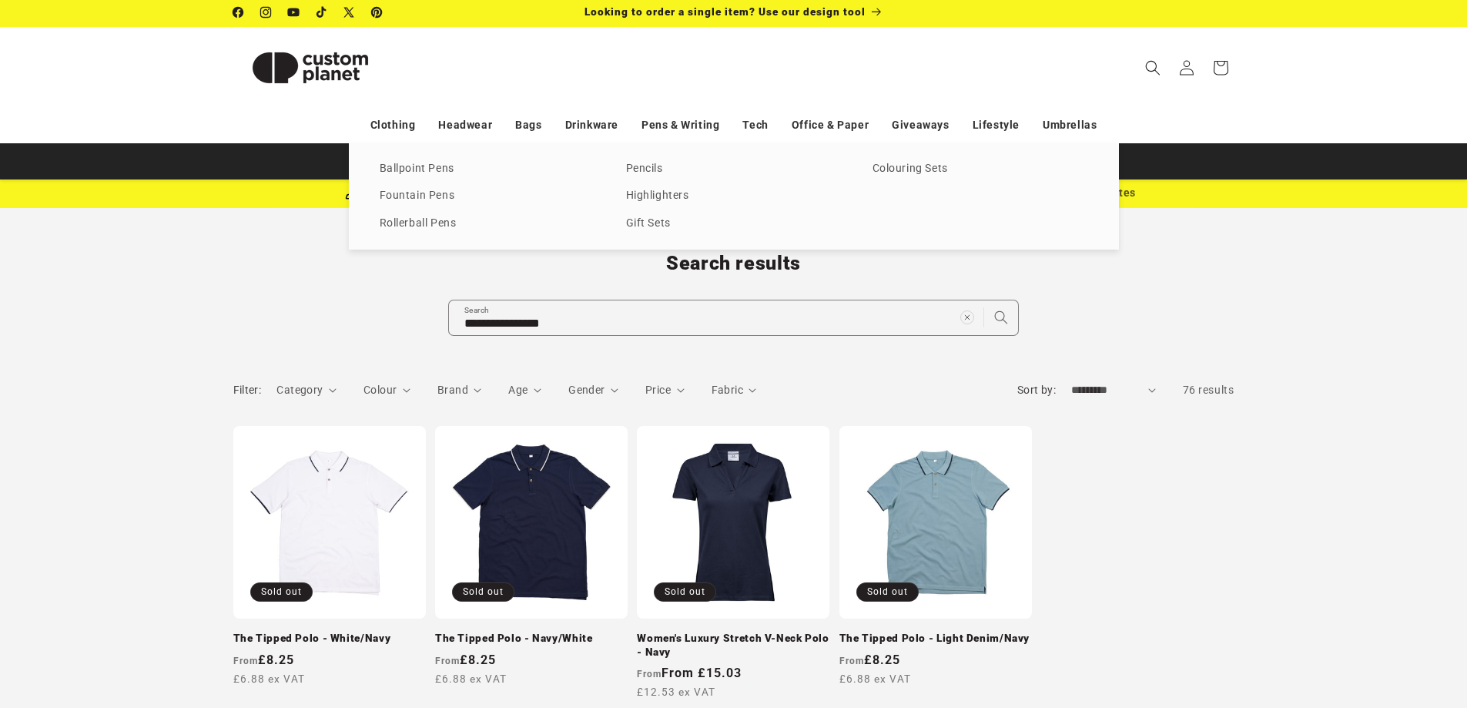
scroll to position [0, 0]
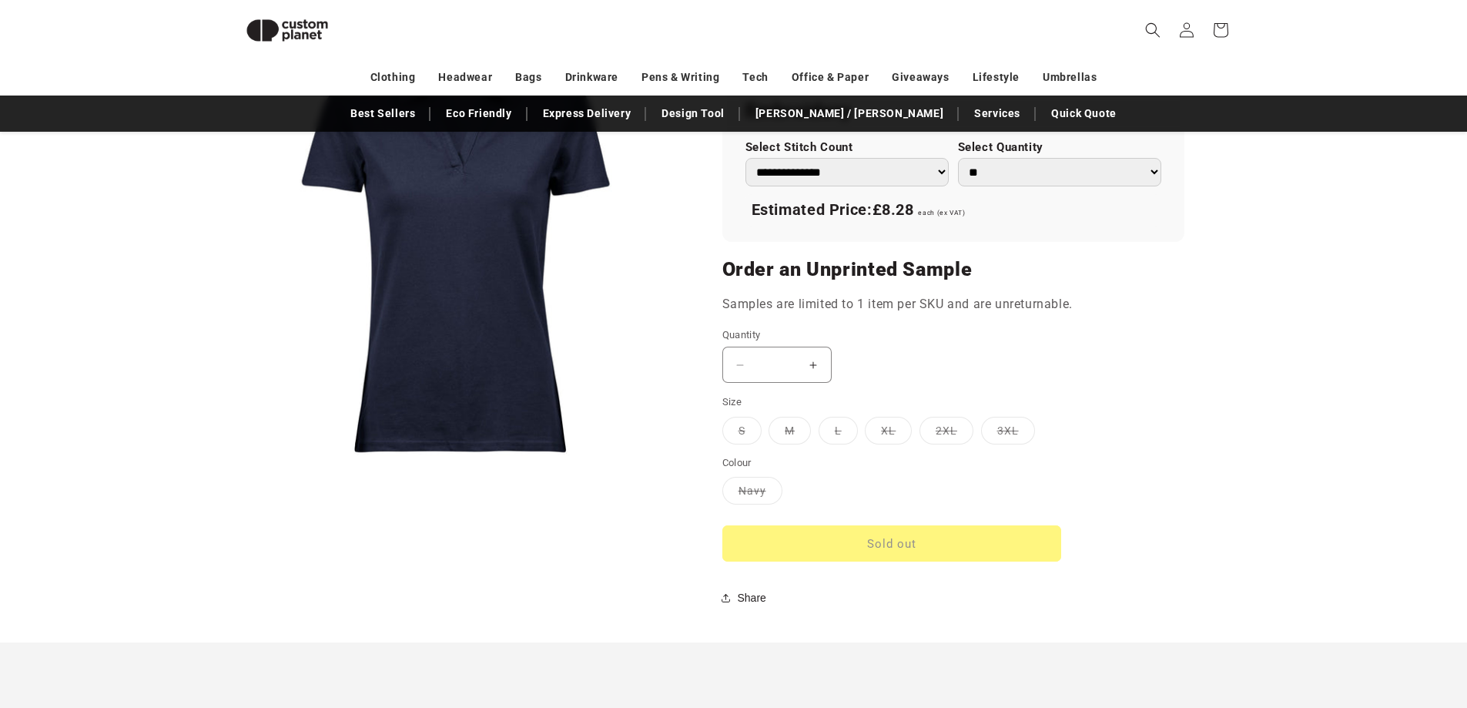
scroll to position [1058, 0]
